Goal: Task Accomplishment & Management: Use online tool/utility

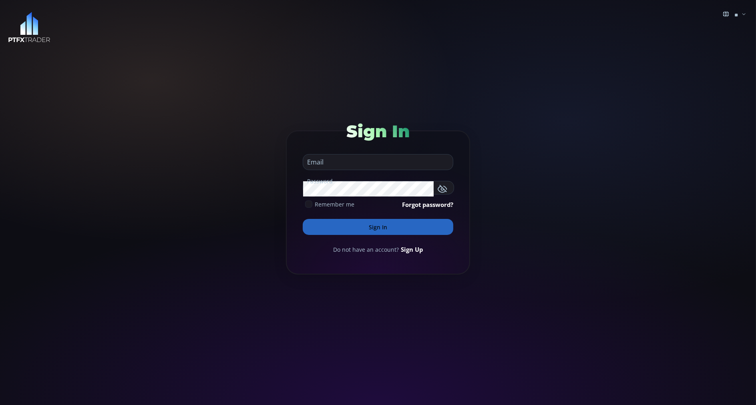
type input "**********"
click at [322, 226] on button "Sign In" at bounding box center [378, 227] width 150 height 16
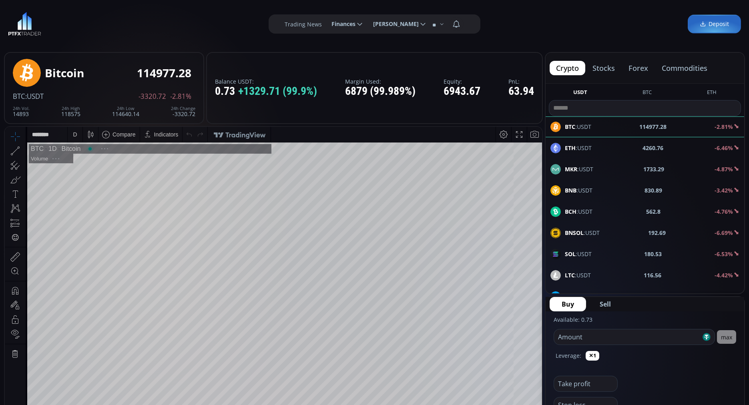
scroll to position [108, 0]
click at [682, 65] on button "commodities" at bounding box center [684, 68] width 58 height 14
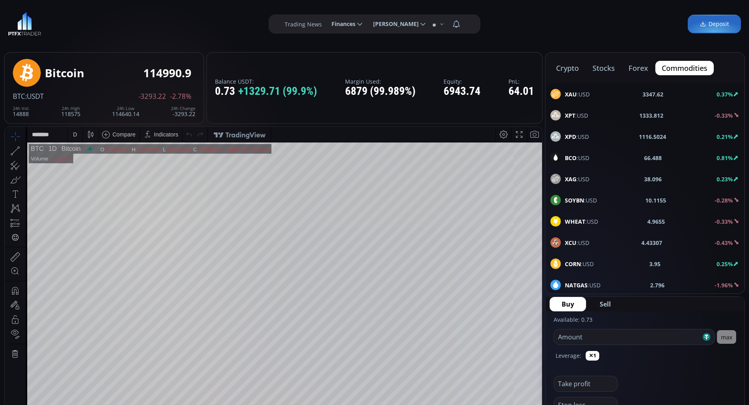
click at [596, 94] on div "XAU :USD 3347.62 0.37%" at bounding box center [644, 94] width 189 height 10
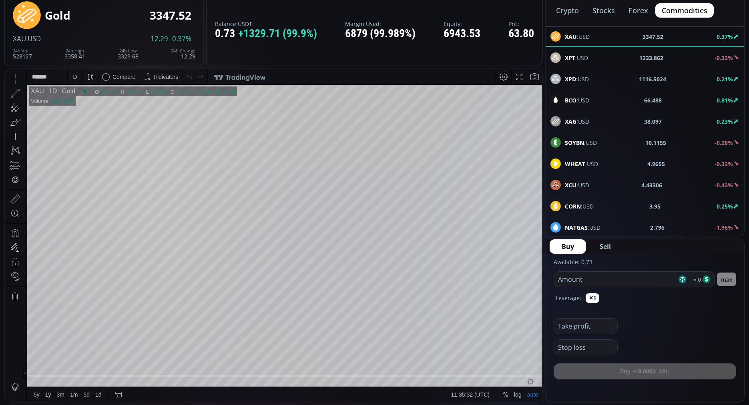
scroll to position [58, 0]
